Goal: Purchase product/service

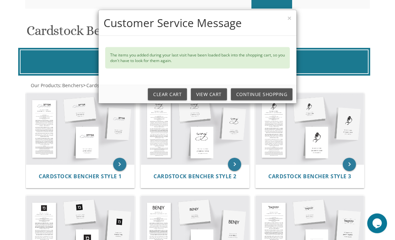
scroll to position [120, 0]
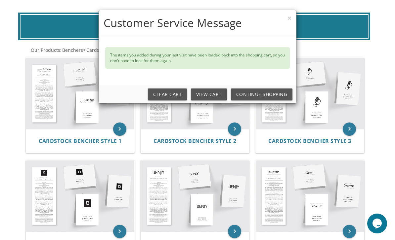
click at [43, 217] on div "× Customer Service Message The items you added during your last visit have been…" at bounding box center [197, 120] width 395 height 240
click at [51, 238] on div "× Customer Service Message The items you added during your last visit have been…" at bounding box center [197, 120] width 395 height 240
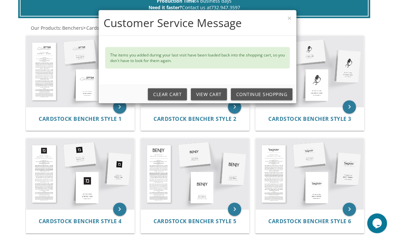
scroll to position [142, 0]
click at [276, 222] on div "× Customer Service Message The items you added during your last visit have been…" at bounding box center [197, 120] width 395 height 240
click at [281, 218] on div "× Customer Service Message The items you added during your last visit have been…" at bounding box center [197, 120] width 395 height 240
click at [281, 214] on div "× Customer Service Message The items you added during your last visit have been…" at bounding box center [197, 120] width 395 height 240
click at [275, 192] on div "× Customer Service Message The items you added during your last visit have been…" at bounding box center [197, 120] width 395 height 240
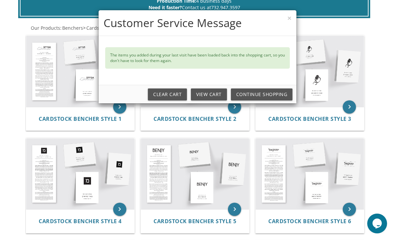
click at [287, 15] on button "×" at bounding box center [289, 18] width 4 height 7
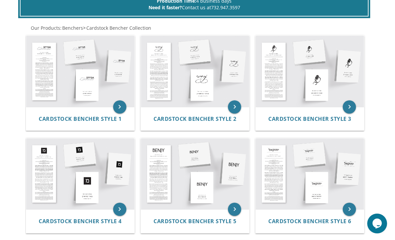
click at [300, 181] on img at bounding box center [309, 173] width 108 height 71
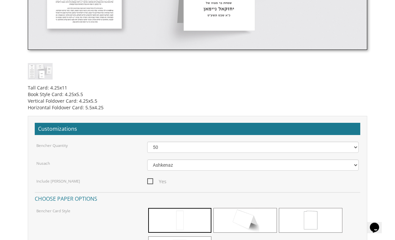
scroll to position [395, 0]
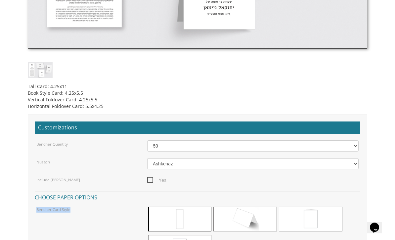
click at [45, 235] on div "Bencher Card Style" at bounding box center [197, 234] width 332 height 57
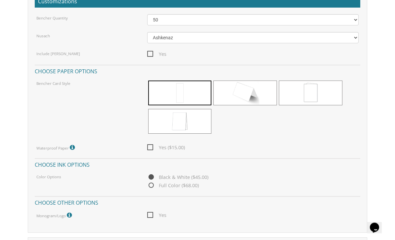
scroll to position [521, 0]
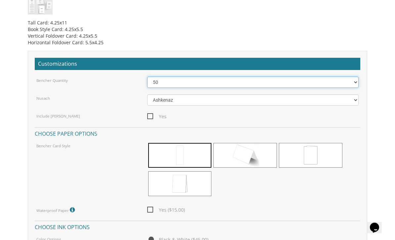
click at [152, 81] on select "50 60 70 80 90 100 125 150 175 200 225 250 275 300 325 350 375 400 425 450 475 …" at bounding box center [252, 82] width 211 height 11
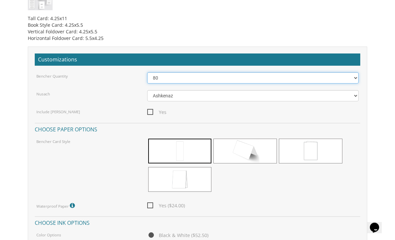
scroll to position [463, 0]
select select "100"
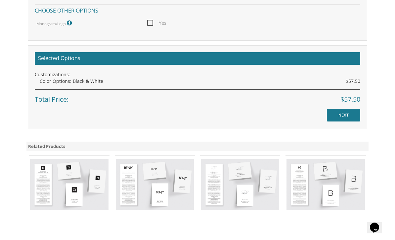
scroll to position [410, 0]
